Goal: Information Seeking & Learning: Learn about a topic

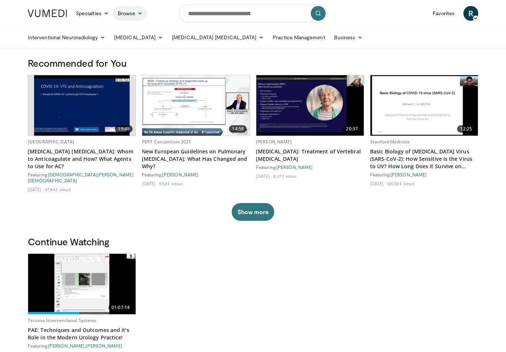
click at [132, 13] on link "Browse" at bounding box center [130, 13] width 34 height 15
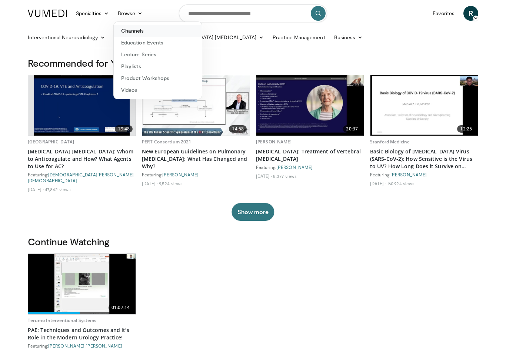
click at [149, 32] on link "Channels" at bounding box center [158, 31] width 88 height 12
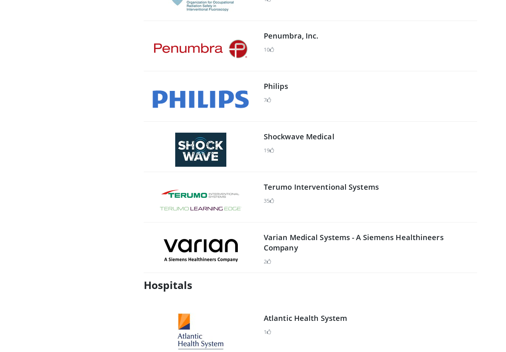
scroll to position [448, 0]
click at [306, 191] on link "Terumo Interventional Systems" at bounding box center [321, 187] width 115 height 10
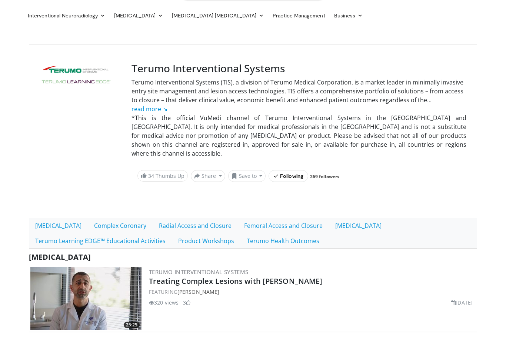
scroll to position [105, 0]
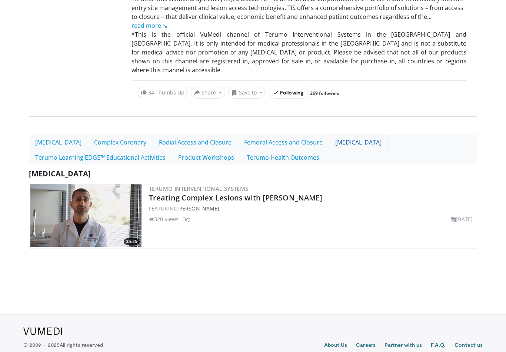
click at [363, 135] on link "[MEDICAL_DATA]" at bounding box center [358, 142] width 59 height 16
